Goal: Contribute content: Contribute content

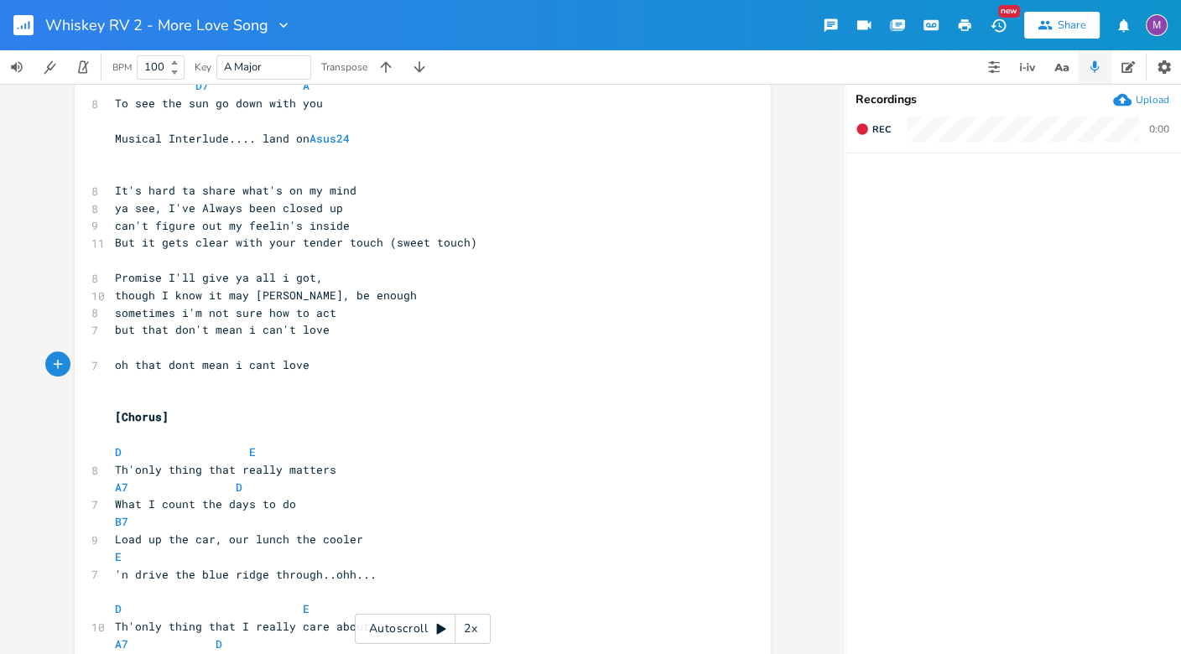
scroll to position [1051, 0]
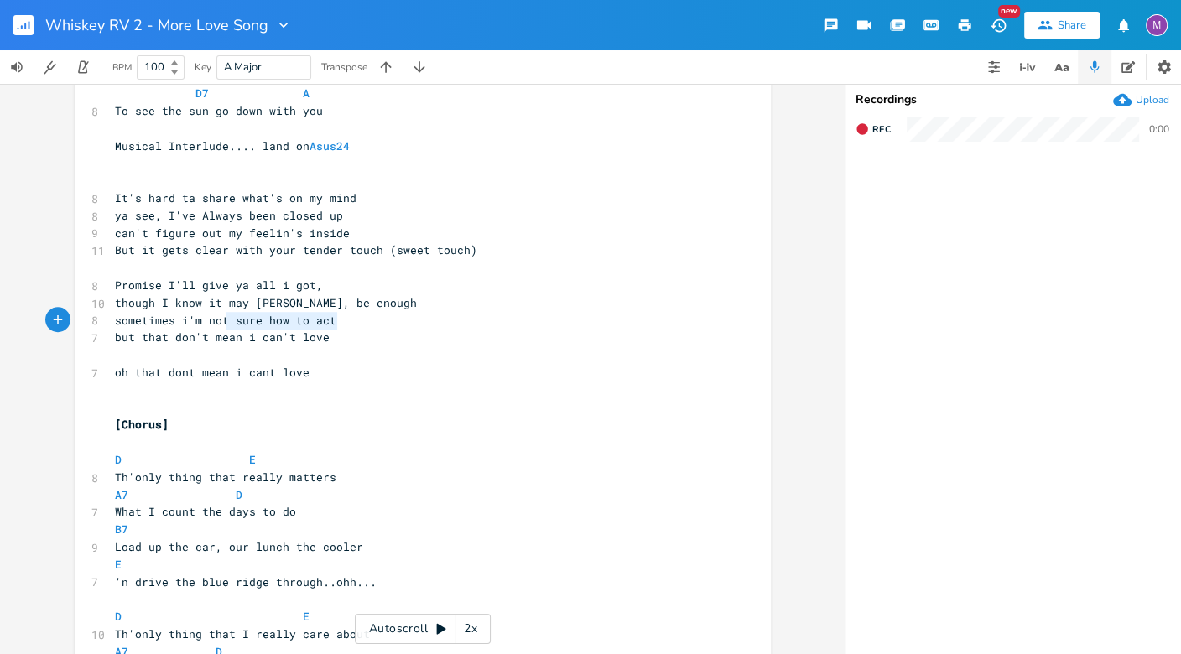
type textarea "t sure how to act"
drag, startPoint x: 343, startPoint y: 324, endPoint x: 216, endPoint y: 324, distance: 126.7
click at [216, 322] on pre "sometimes i'm not sure how to act" at bounding box center [415, 321] width 606 height 18
click at [364, 332] on pre "but that don't mean i can't love" at bounding box center [415, 338] width 606 height 18
drag, startPoint x: 339, startPoint y: 315, endPoint x: 105, endPoint y: 312, distance: 234.1
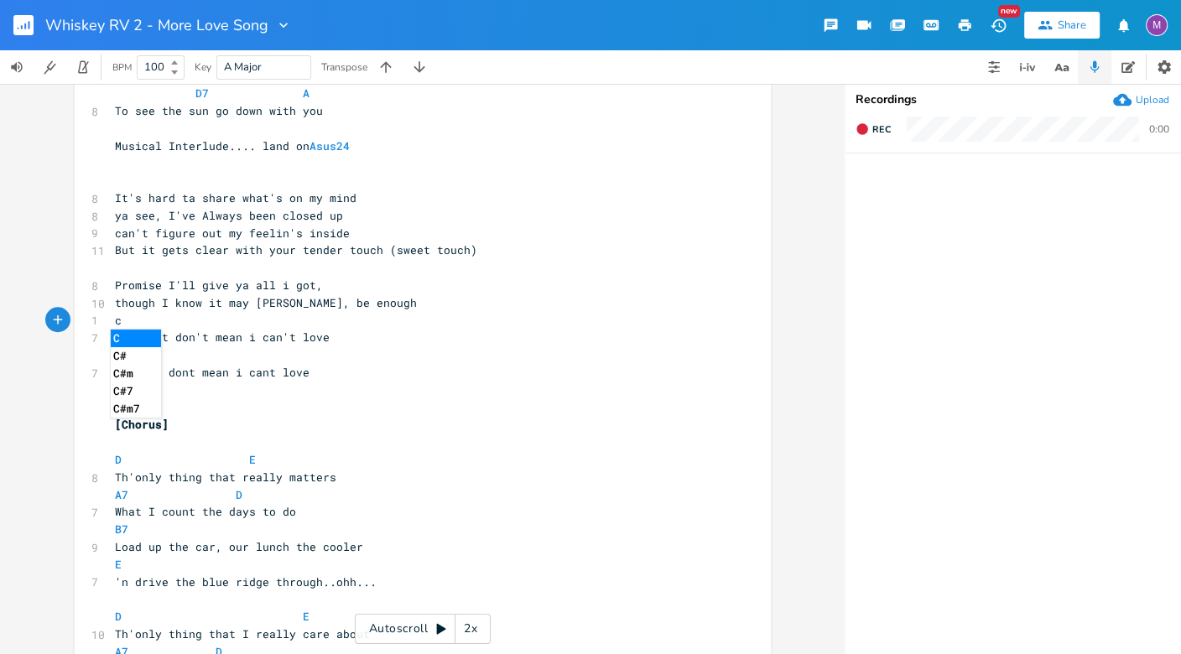
type textarea "sometimes i'm not sure how to act"
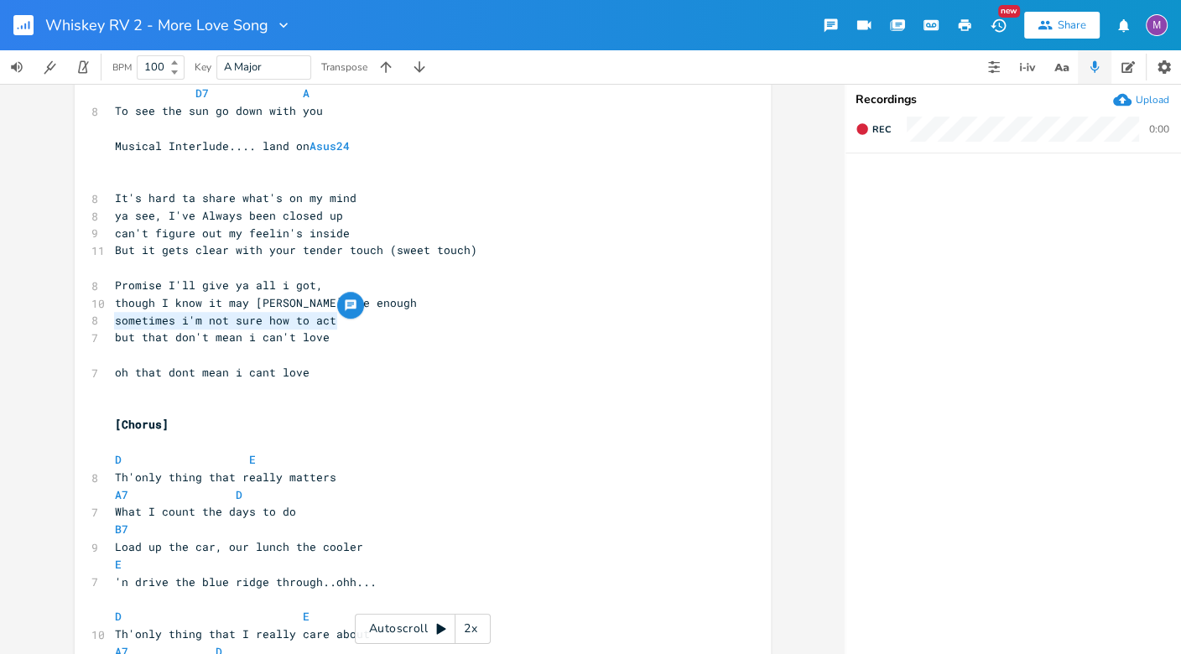
click at [324, 341] on pre "but that don't mean i can't love" at bounding box center [415, 338] width 606 height 18
click at [112, 357] on pre "​" at bounding box center [415, 355] width 606 height 18
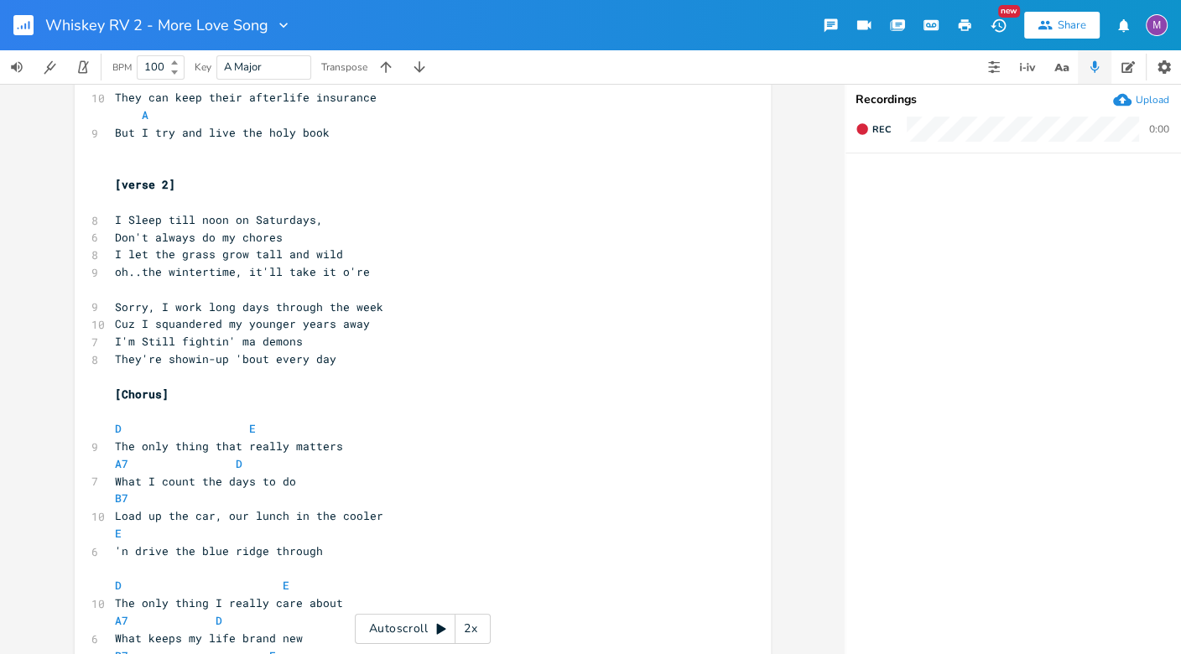
scroll to position [463, 0]
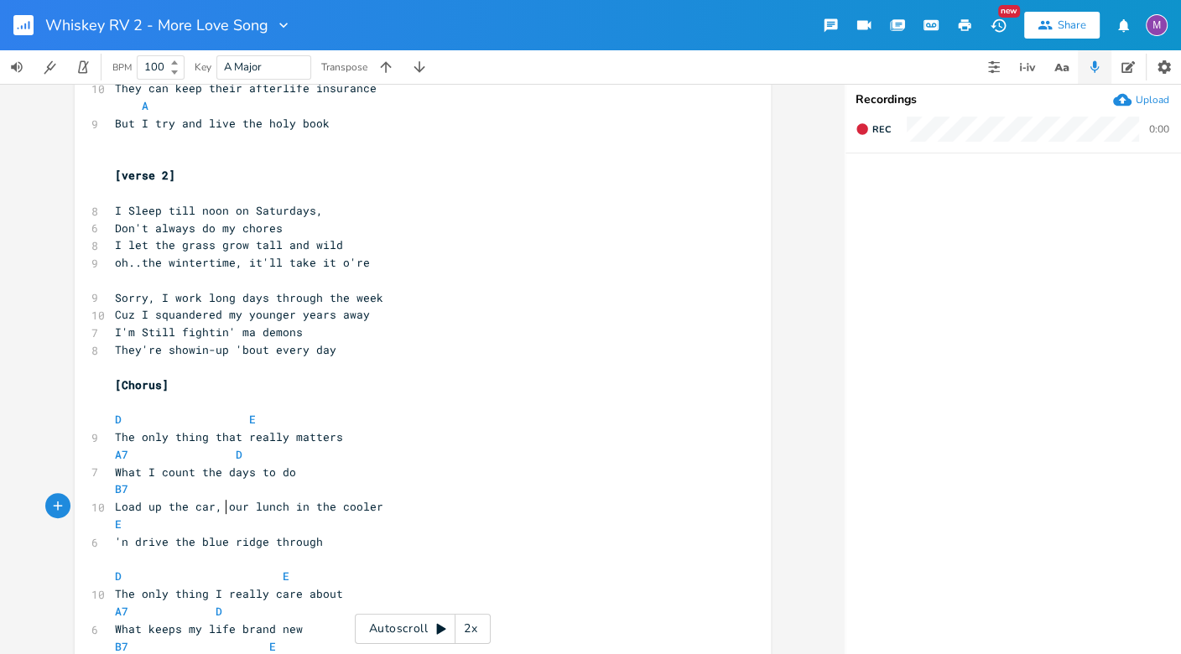
click at [219, 508] on span "Load up the car, our lunch in the cooler" at bounding box center [249, 506] width 268 height 15
type textarea "with"
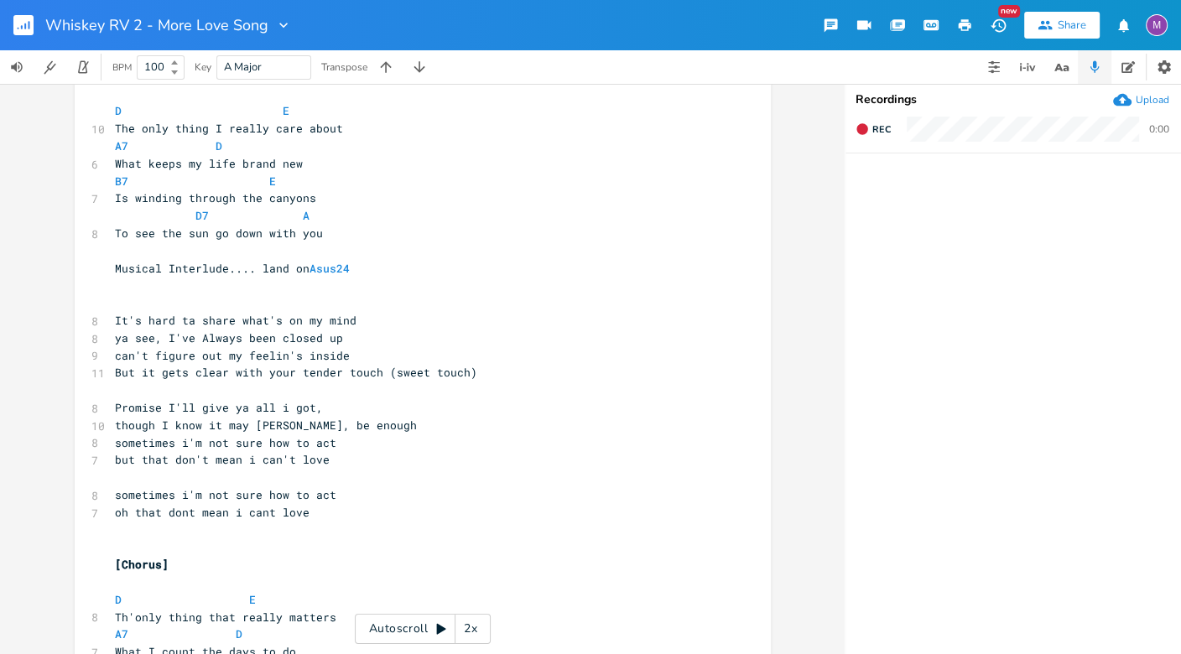
scroll to position [972, 0]
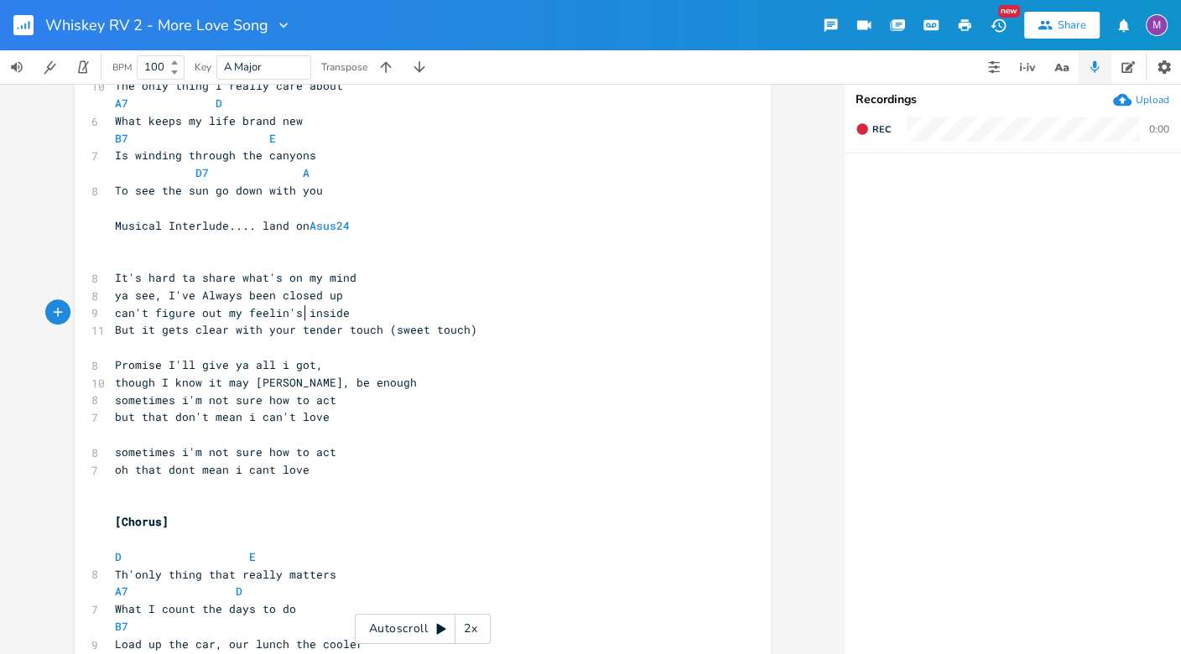
click at [299, 314] on span "can't figure out my feelin's inside" at bounding box center [232, 312] width 235 height 15
type textarea "what goin' on"
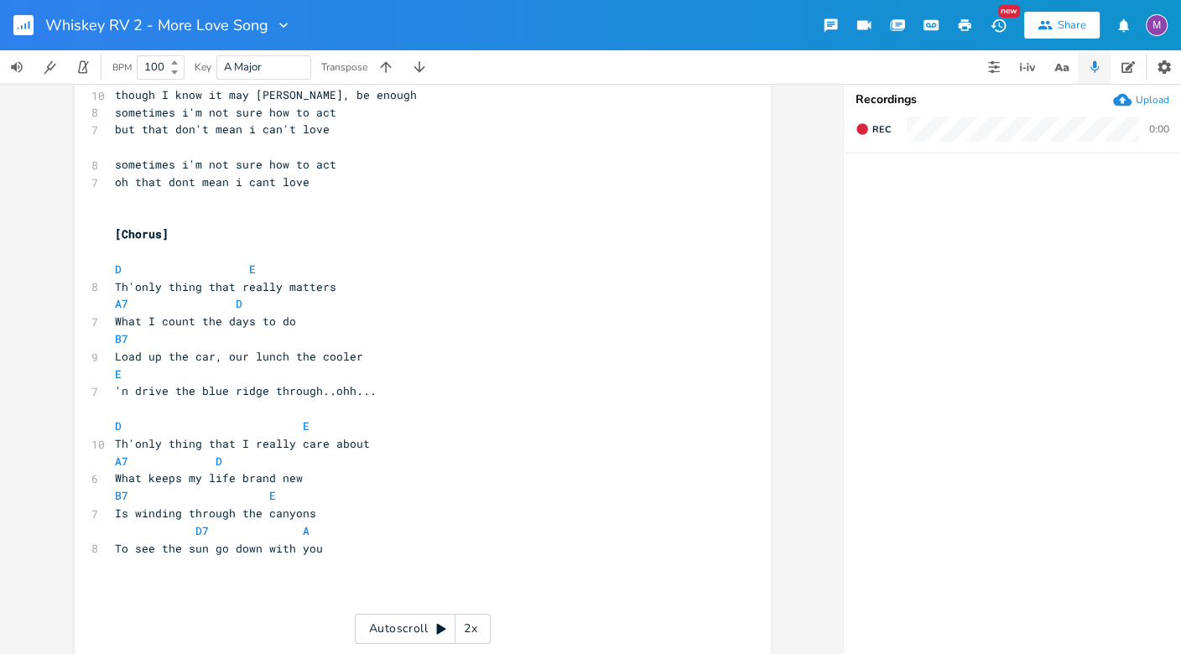
scroll to position [1318, 0]
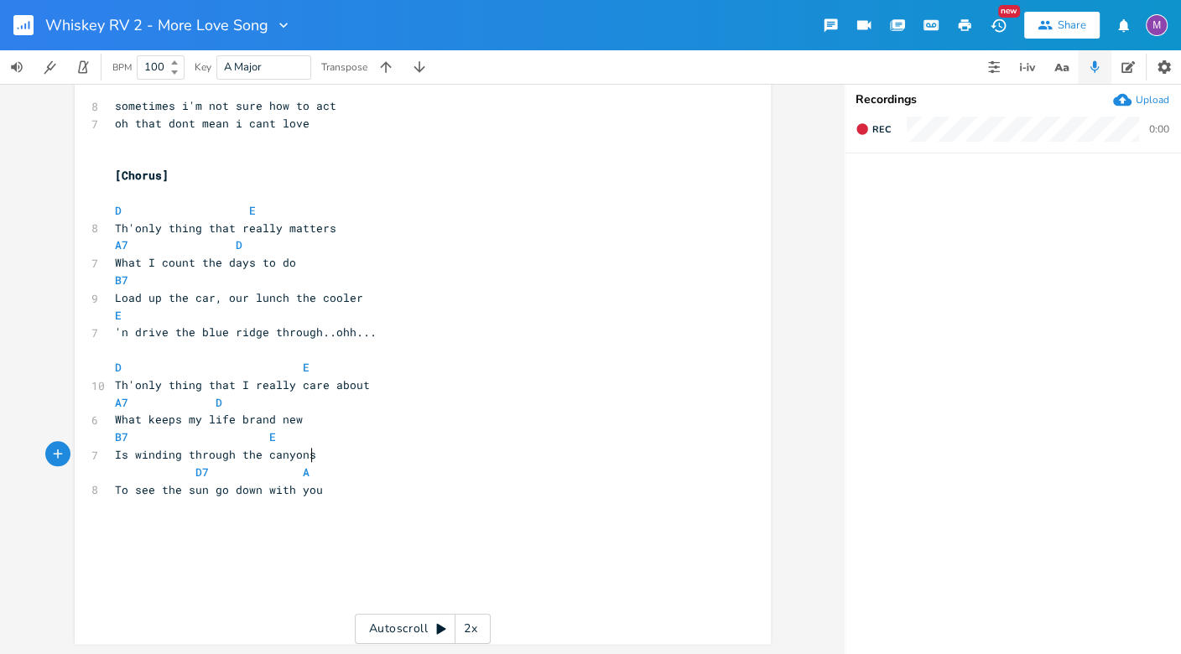
click at [314, 455] on pre "Is winding through the canyons" at bounding box center [415, 455] width 606 height 18
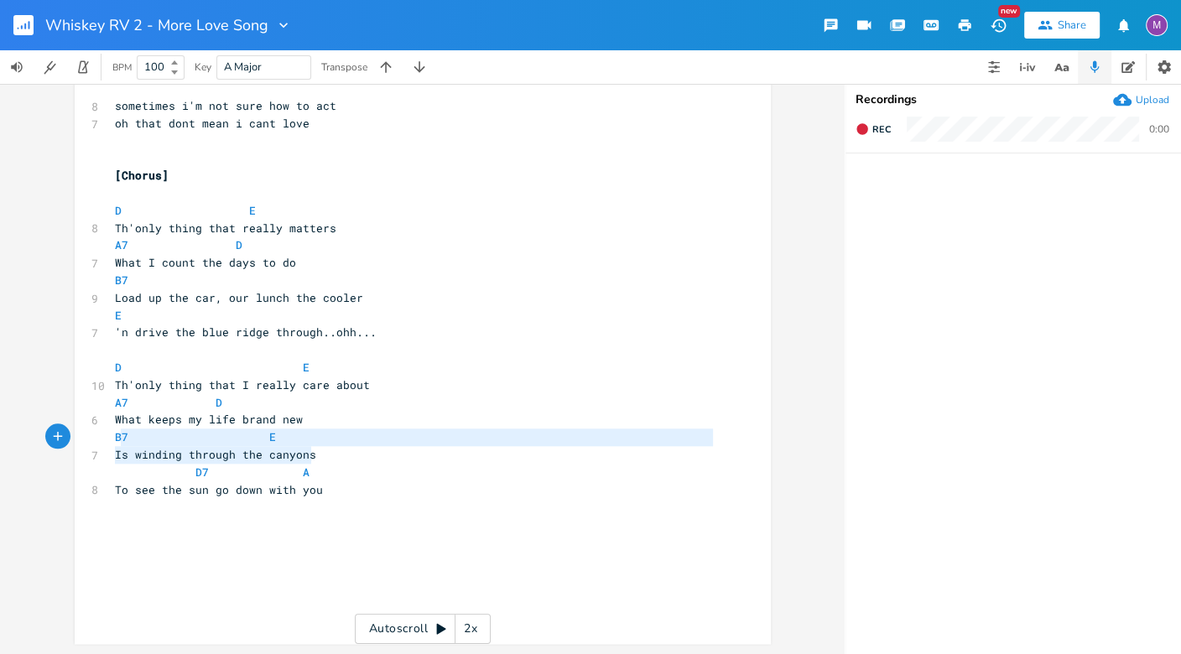
type textarea "B7 E Is winding through the canyons"
drag, startPoint x: 315, startPoint y: 457, endPoint x: 102, endPoint y: 444, distance: 212.7
click at [339, 457] on pre "Is winding through the canyons" at bounding box center [415, 455] width 606 height 18
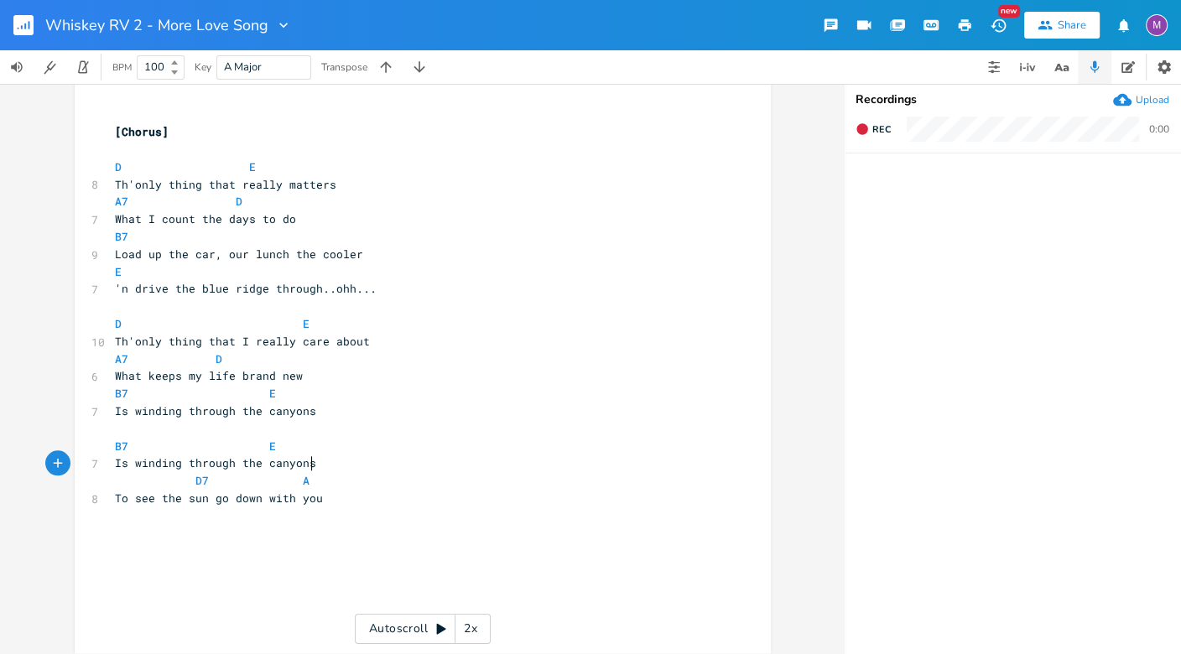
scroll to position [1370, 0]
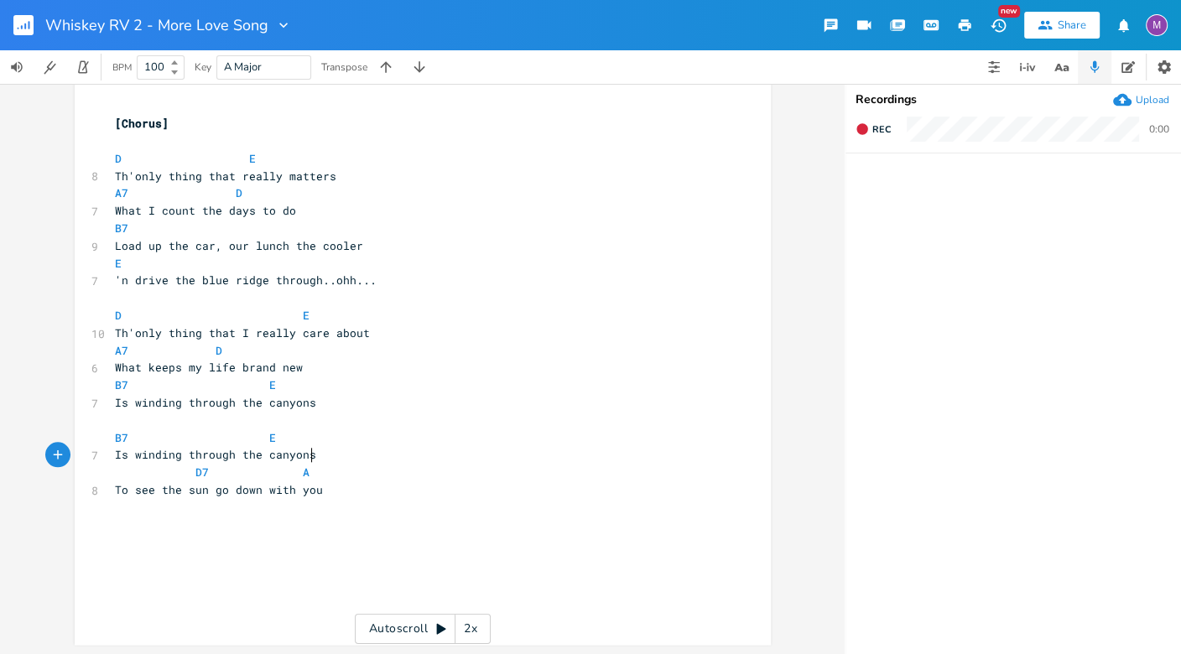
click at [258, 457] on span "Is winding through the canyons" at bounding box center [215, 454] width 201 height 15
type textarea "blue ridge"
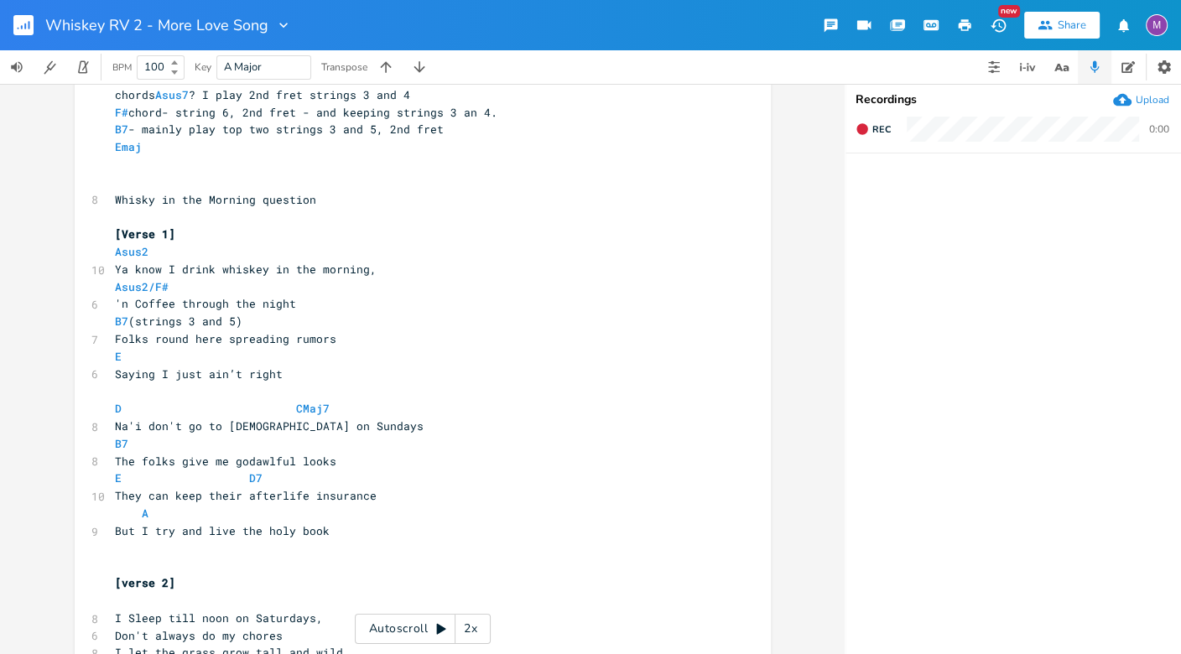
scroll to position [70, 0]
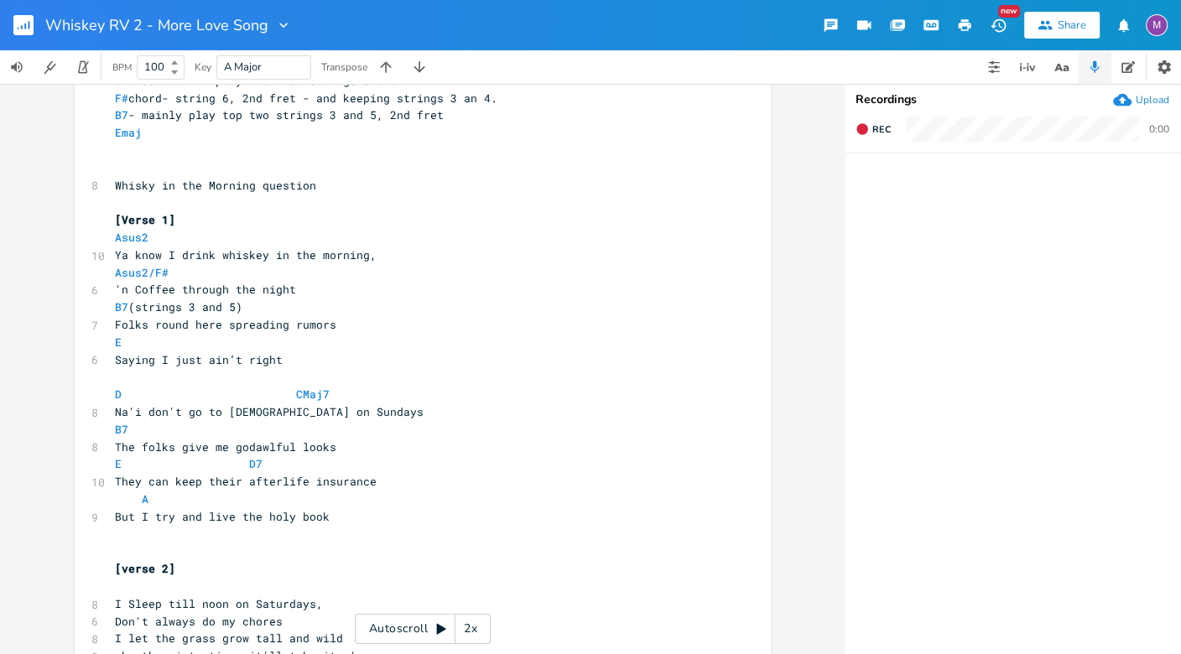
click at [115, 326] on span "Folks round here spreading rumors" at bounding box center [225, 324] width 221 height 15
type textarea "ya hear"
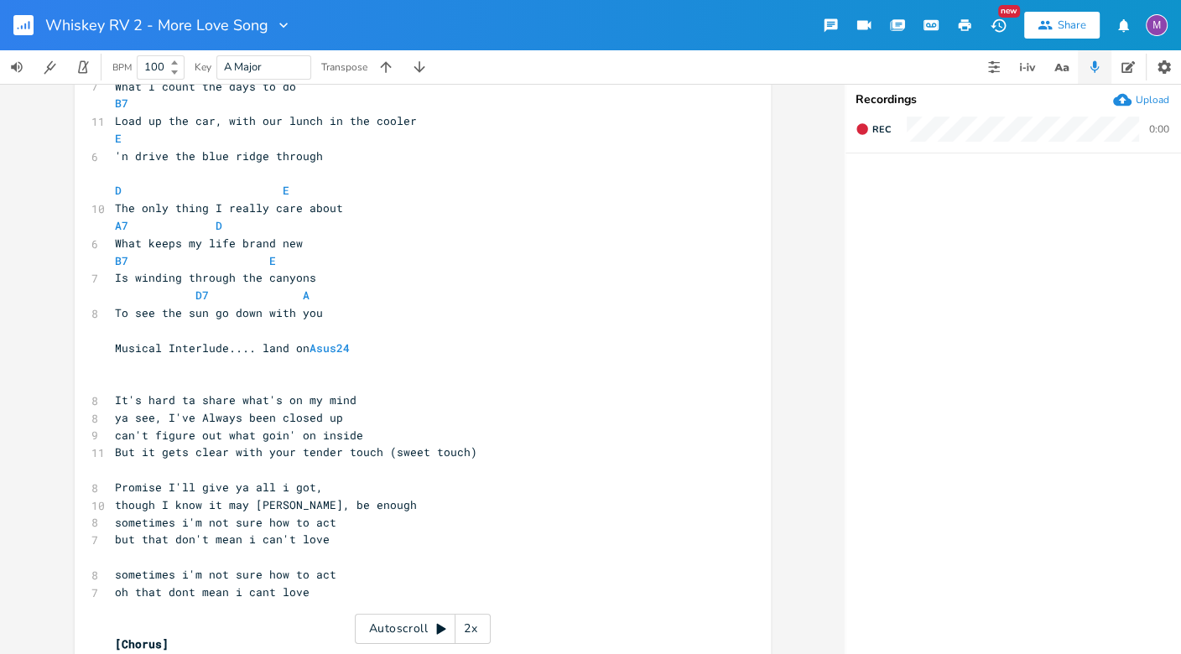
scroll to position [852, 0]
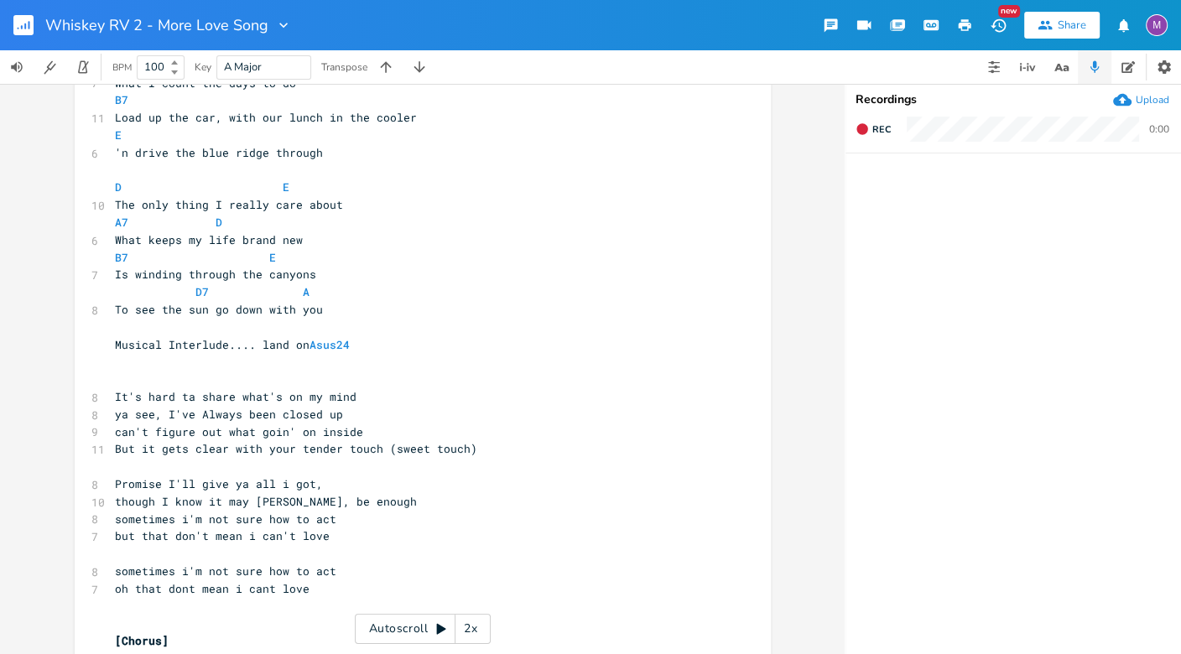
click at [384, 447] on span "But it gets clear with your tender touch (sweet touch)" at bounding box center [296, 448] width 362 height 15
click at [375, 449] on pre "But it gets clear with your sweet touch)" at bounding box center [415, 449] width 606 height 18
click at [112, 486] on pre "Promise I'll give ya all i got," at bounding box center [415, 485] width 606 height 18
type textarea "I"
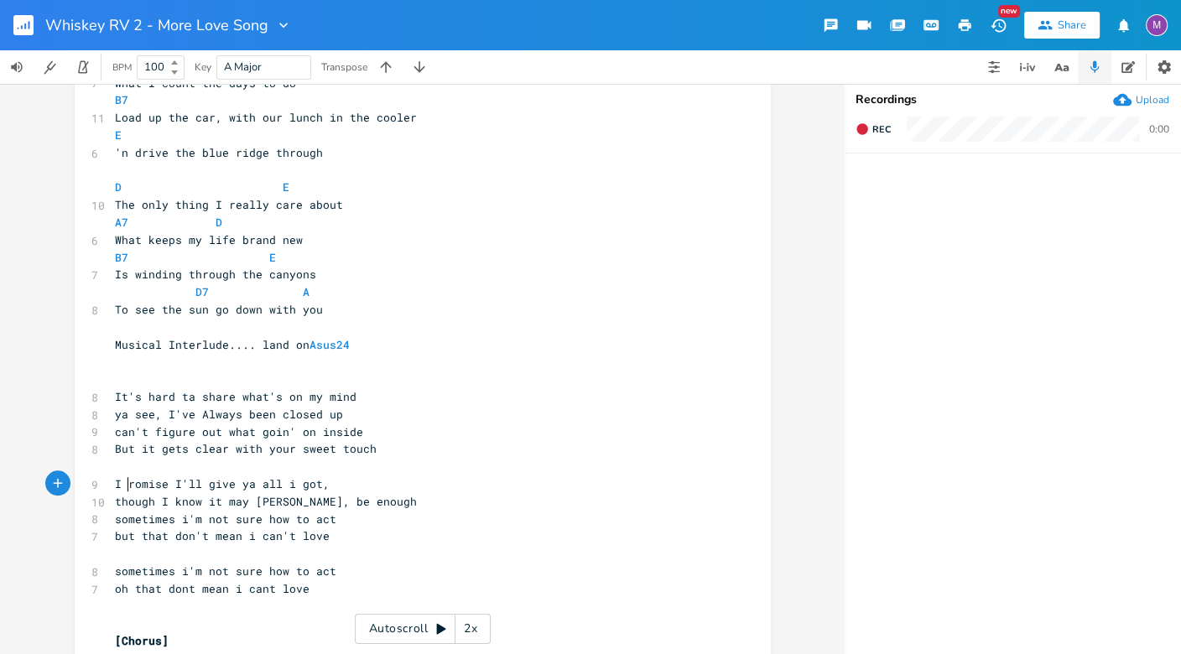
type textarea "p"
click at [289, 504] on span "though I know it may [PERSON_NAME], be enough" at bounding box center [266, 501] width 302 height 15
type textarea "eva"
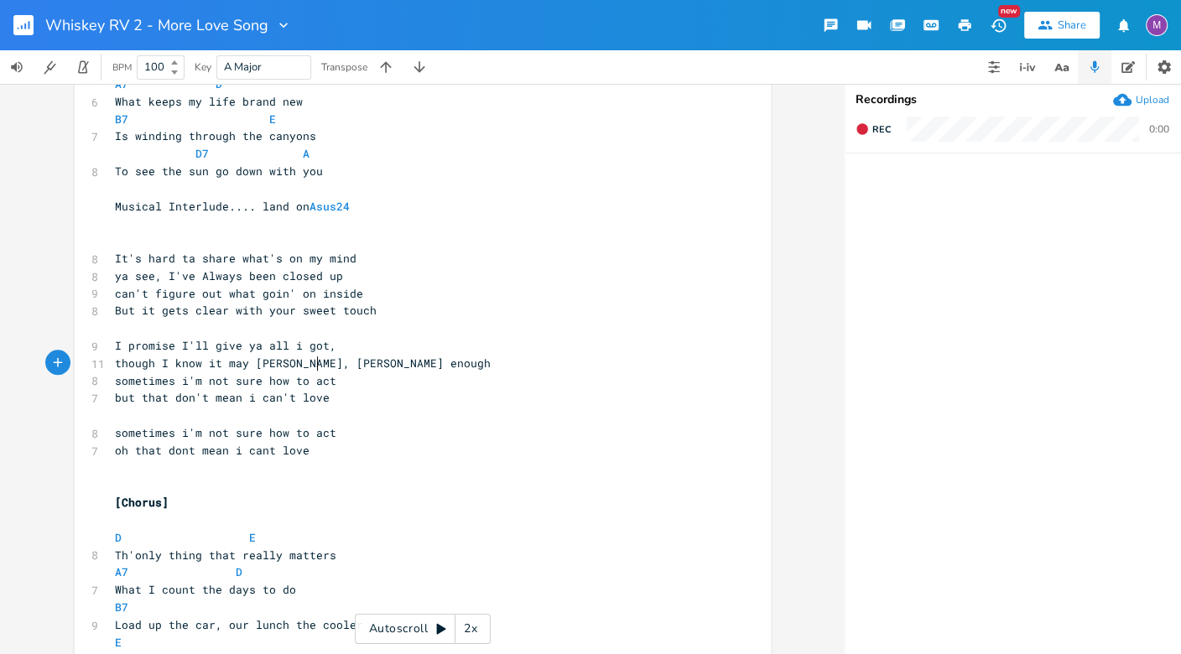
scroll to position [0, 7]
type textarea "e'"
click at [273, 364] on span "though I know it may [PERSON_NAME], [PERSON_NAME]' be enough" at bounding box center [316, 363] width 403 height 15
type textarea "e'"
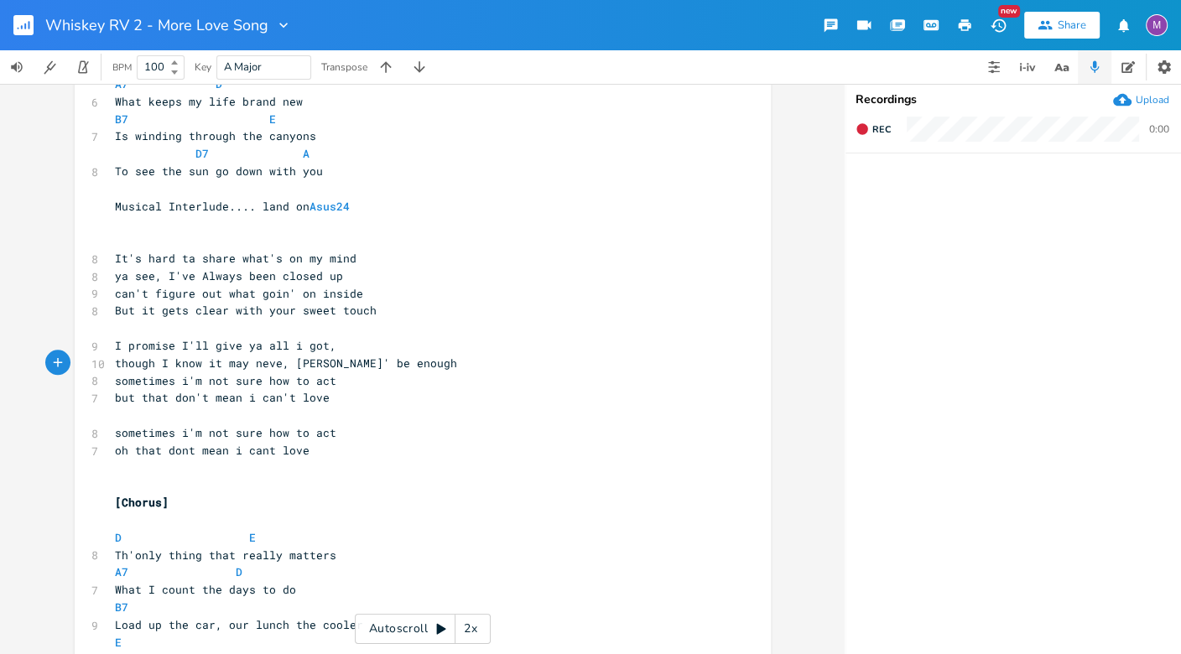
type textarea "r"
click at [316, 365] on span "though I know it may never, [PERSON_NAME]' be enough" at bounding box center [289, 363] width 349 height 15
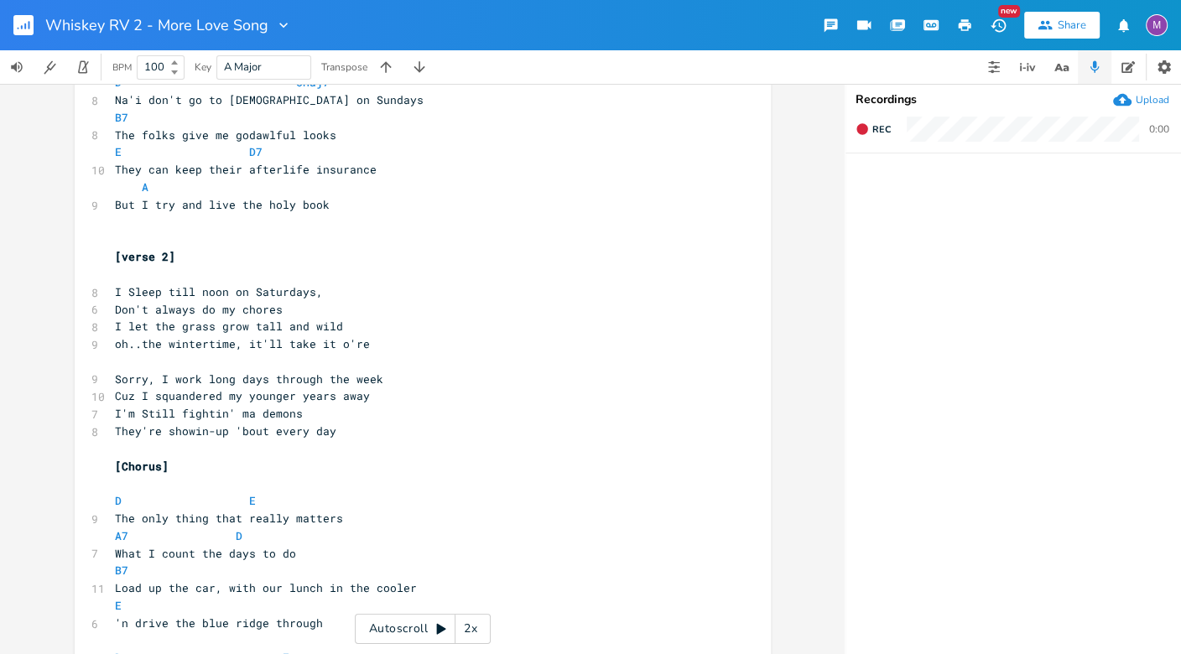
scroll to position [0, 0]
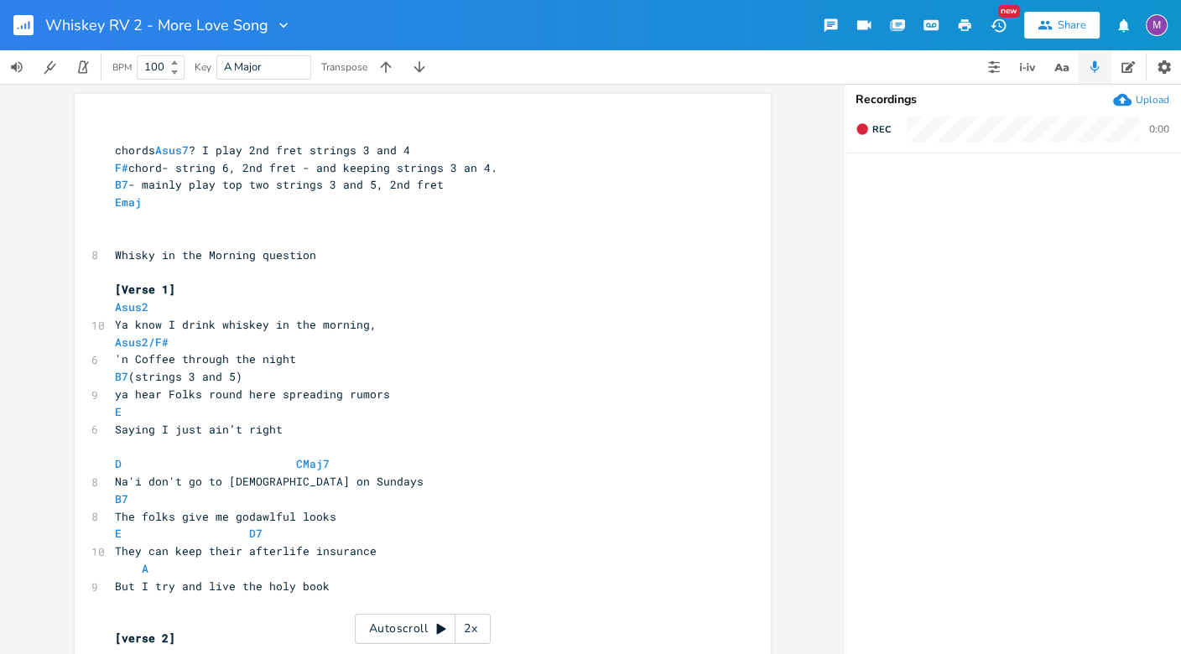
type textarea "r"
